Goal: Task Accomplishment & Management: Manage account settings

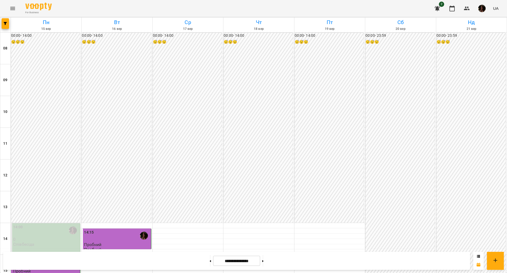
scroll to position [227, 0]
